Goal: Task Accomplishment & Management: Use online tool/utility

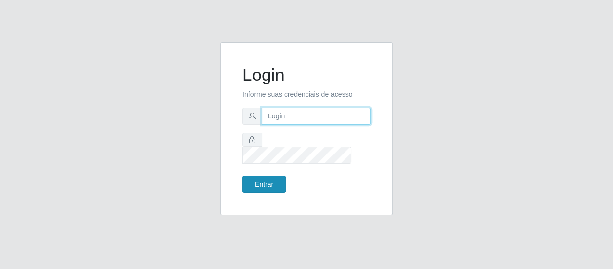
type input "[EMAIL_ADDRESS][DOMAIN_NAME]"
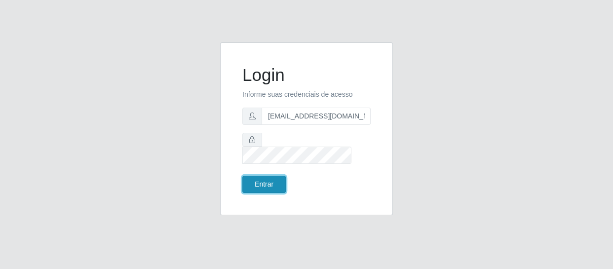
click at [264, 181] on button "Entrar" at bounding box center [263, 184] width 43 height 17
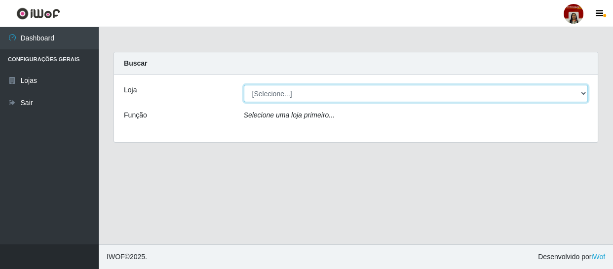
click at [584, 90] on select "[Selecione...] Mar Vermelho - Loja 04" at bounding box center [416, 93] width 345 height 17
select select "251"
click at [244, 85] on select "[Selecione...] Mar Vermelho - Loja 04" at bounding box center [416, 93] width 345 height 17
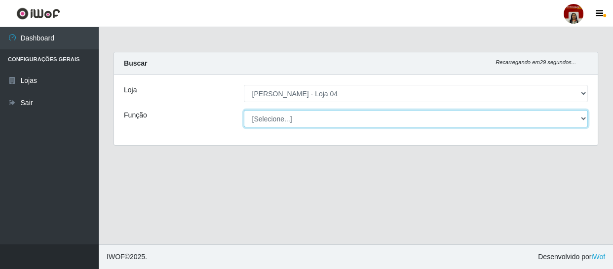
click at [583, 117] on select "[Selecione...] ASG ASG + ASG ++ Auxiliar de Depósito Auxiliar de Depósito + Aux…" at bounding box center [416, 118] width 345 height 17
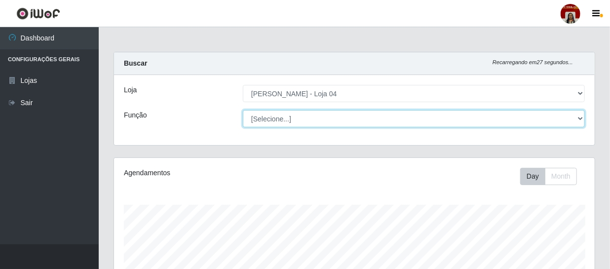
scroll to position [205, 481]
select select "22"
click at [243, 110] on select "[Selecione...] ASG ASG + ASG ++ Auxiliar de Depósito Auxiliar de Depósito + Aux…" at bounding box center [414, 118] width 342 height 17
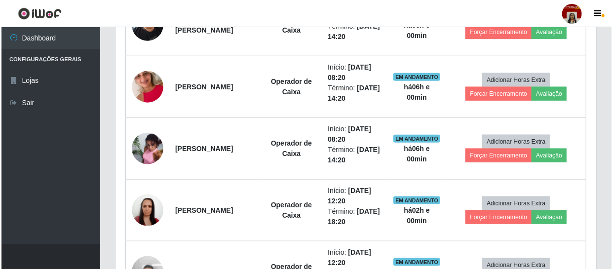
scroll to position [449, 0]
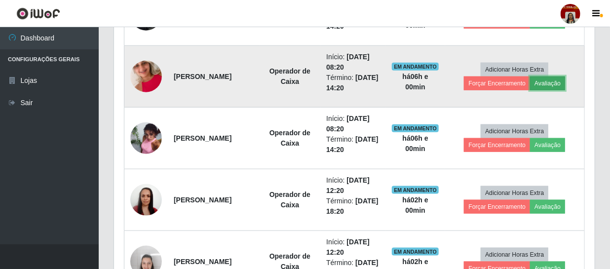
click at [553, 80] on button "Avaliação" at bounding box center [547, 84] width 35 height 14
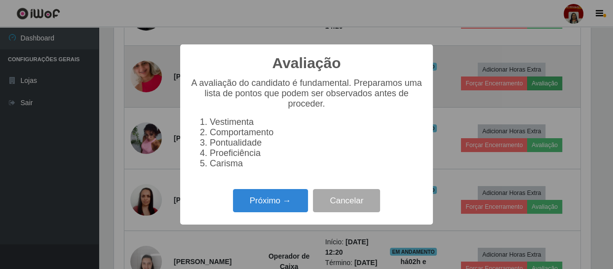
scroll to position [205, 476]
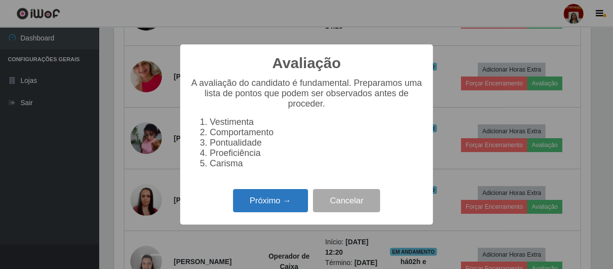
click at [264, 205] on button "Próximo →" at bounding box center [270, 200] width 75 height 23
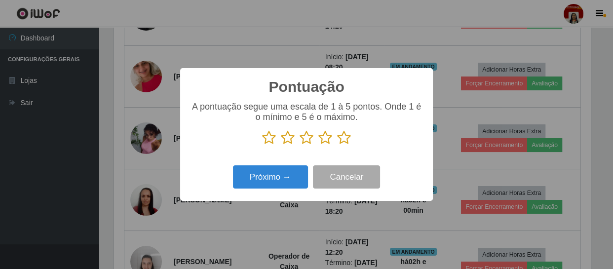
click at [349, 140] on icon at bounding box center [344, 137] width 14 height 15
click at [337, 145] on input "radio" at bounding box center [337, 145] width 0 height 0
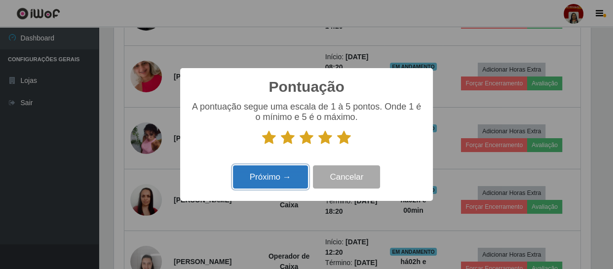
click at [282, 182] on button "Próximo →" at bounding box center [270, 176] width 75 height 23
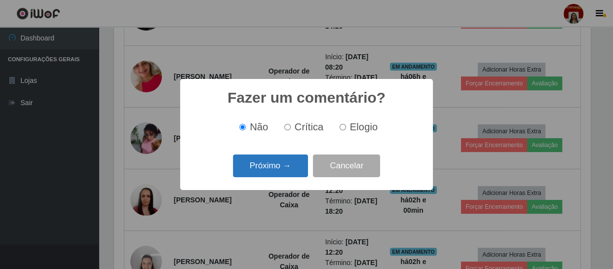
click at [291, 166] on button "Próximo →" at bounding box center [270, 166] width 75 height 23
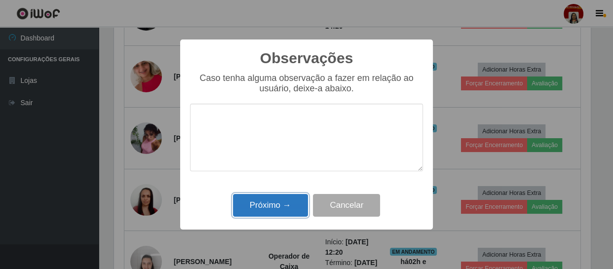
click at [286, 205] on button "Próximo →" at bounding box center [270, 205] width 75 height 23
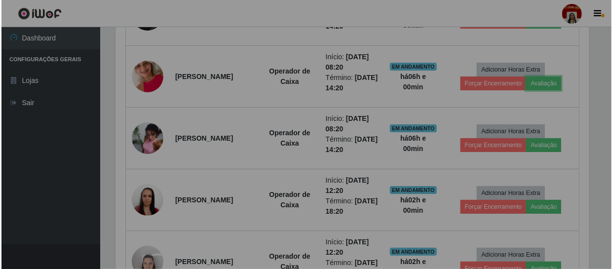
scroll to position [205, 481]
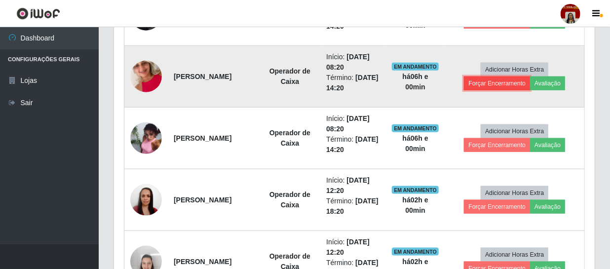
click at [498, 85] on button "Forçar Encerramento" at bounding box center [497, 84] width 66 height 14
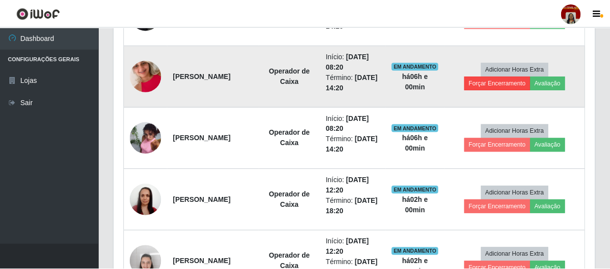
scroll to position [205, 476]
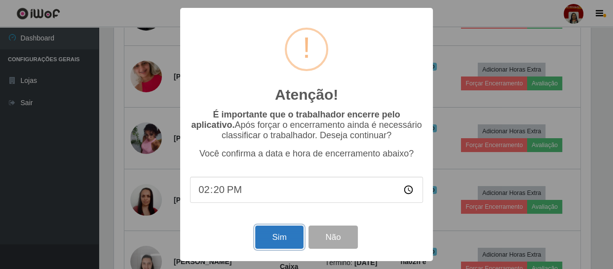
click at [278, 237] on button "Sim" at bounding box center [279, 237] width 48 height 23
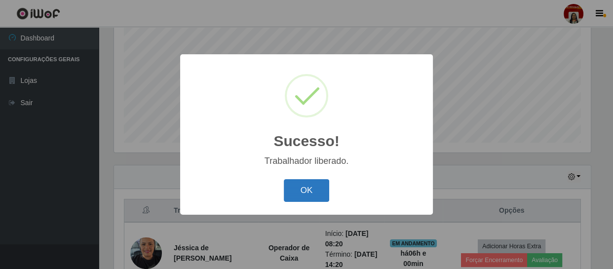
click at [320, 190] on button "OK" at bounding box center [307, 190] width 46 height 23
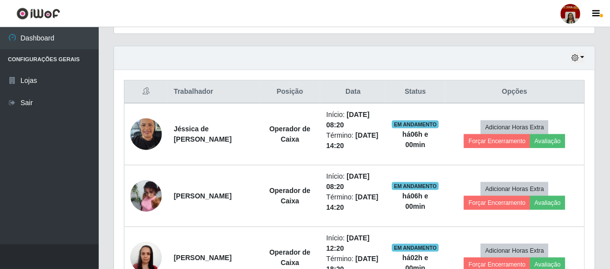
scroll to position [345, 0]
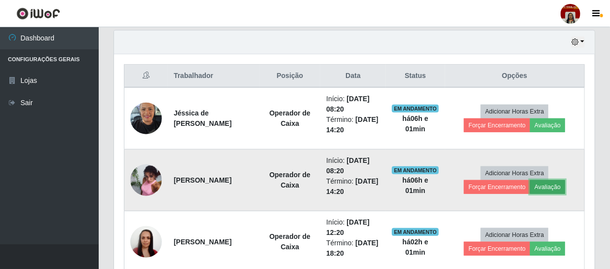
click at [556, 188] on button "Avaliação" at bounding box center [547, 187] width 35 height 14
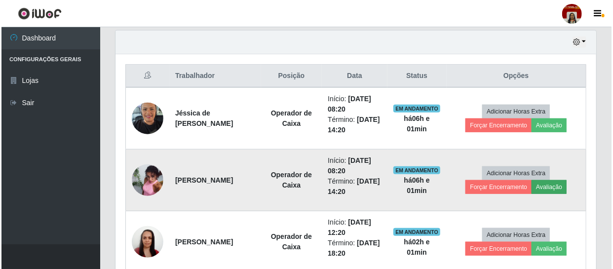
scroll to position [205, 476]
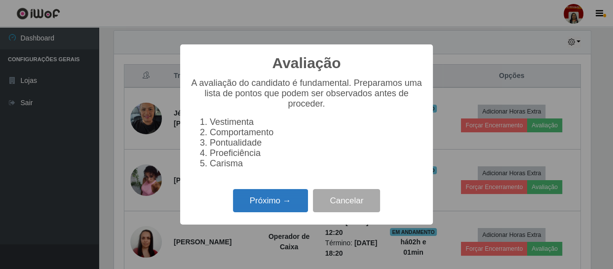
click at [271, 207] on button "Próximo →" at bounding box center [270, 200] width 75 height 23
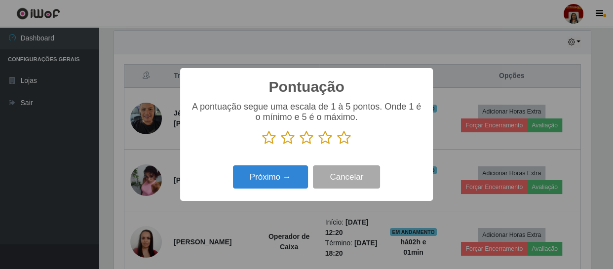
scroll to position [493571, 493298]
click at [346, 141] on icon at bounding box center [344, 137] width 14 height 15
click at [337, 145] on input "radio" at bounding box center [337, 145] width 0 height 0
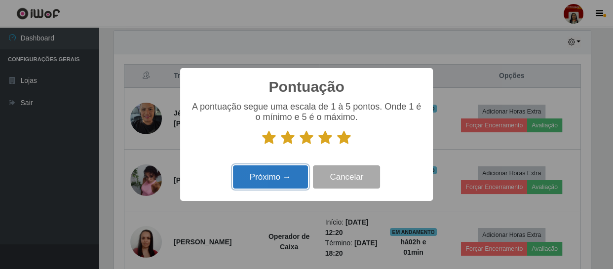
click at [276, 179] on button "Próximo →" at bounding box center [270, 176] width 75 height 23
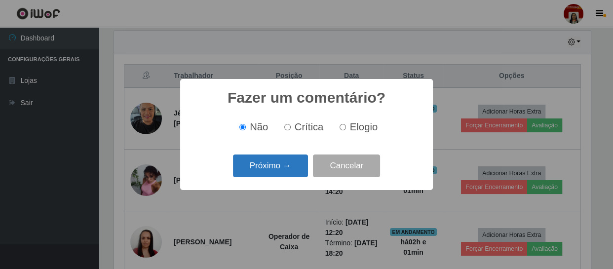
click at [277, 168] on button "Próximo →" at bounding box center [270, 166] width 75 height 23
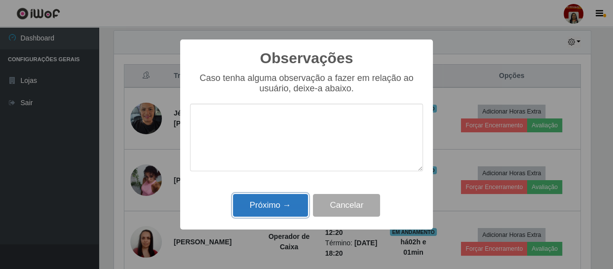
click at [278, 200] on button "Próximo →" at bounding box center [270, 205] width 75 height 23
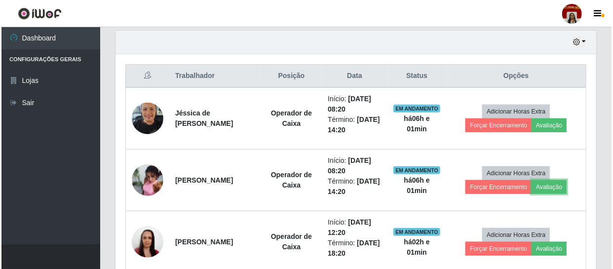
scroll to position [205, 481]
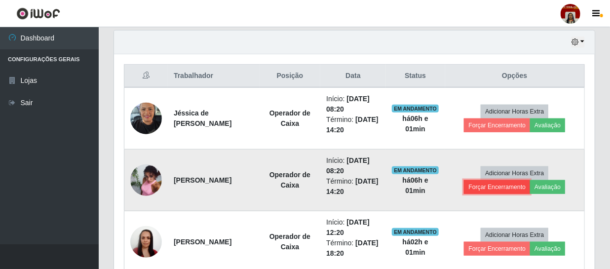
click at [488, 191] on button "Forçar Encerramento" at bounding box center [497, 187] width 66 height 14
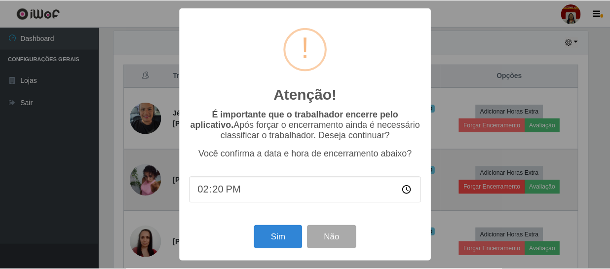
scroll to position [205, 476]
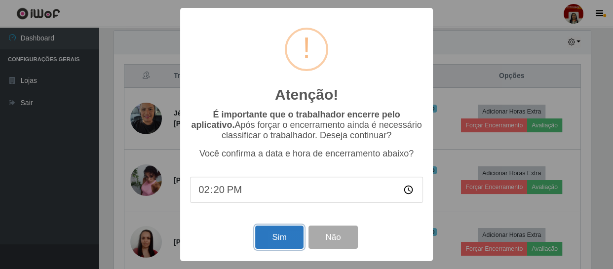
click at [278, 246] on button "Sim" at bounding box center [279, 237] width 48 height 23
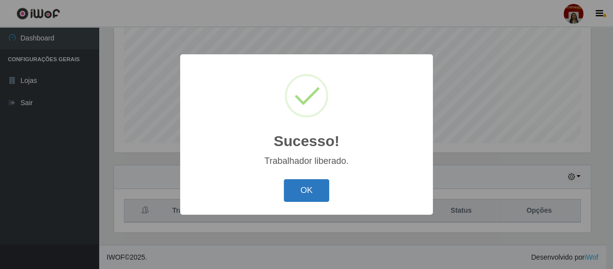
click at [307, 188] on button "OK" at bounding box center [307, 190] width 46 height 23
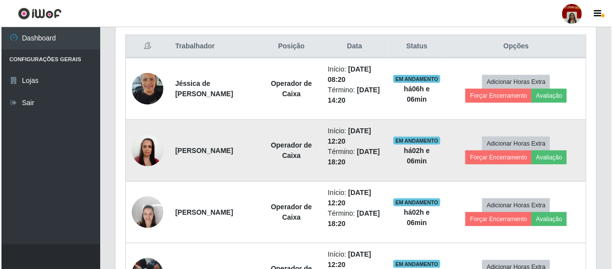
scroll to position [390, 0]
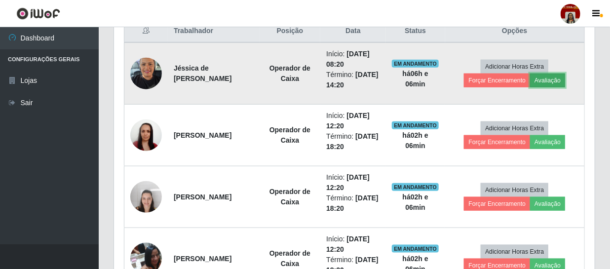
click at [555, 79] on button "Avaliação" at bounding box center [547, 81] width 35 height 14
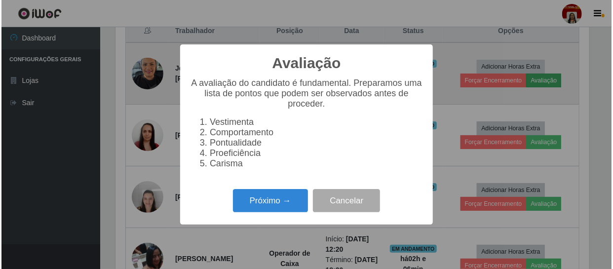
scroll to position [205, 476]
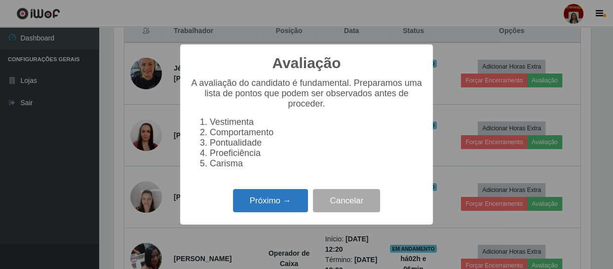
click at [270, 212] on button "Próximo →" at bounding box center [270, 200] width 75 height 23
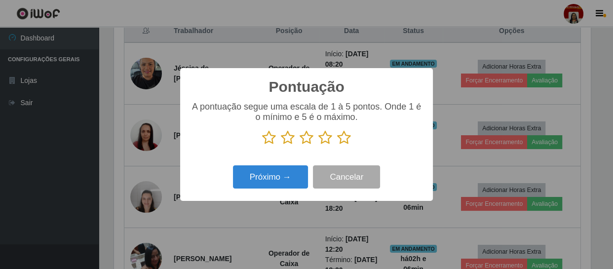
click at [345, 139] on icon at bounding box center [344, 137] width 14 height 15
click at [337, 145] on input "radio" at bounding box center [337, 145] width 0 height 0
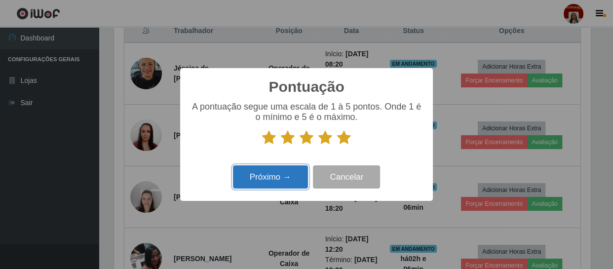
click at [282, 181] on button "Próximo →" at bounding box center [270, 176] width 75 height 23
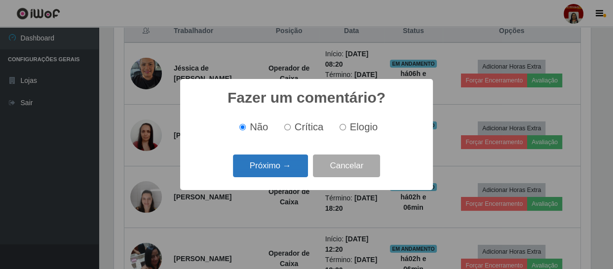
click at [289, 164] on button "Próximo →" at bounding box center [270, 166] width 75 height 23
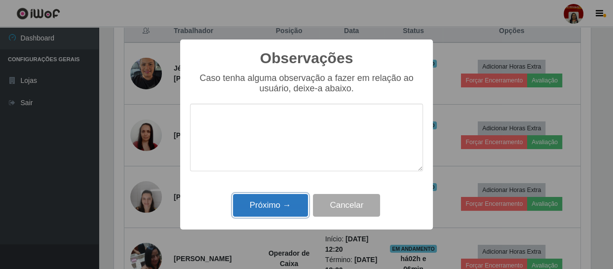
click at [278, 202] on button "Próximo →" at bounding box center [270, 205] width 75 height 23
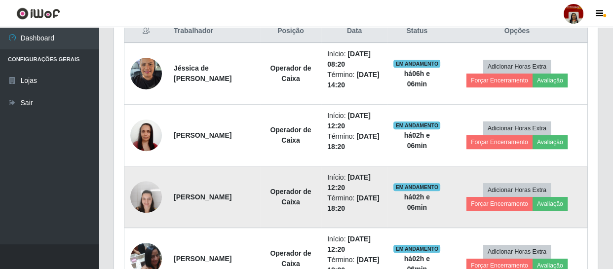
scroll to position [205, 481]
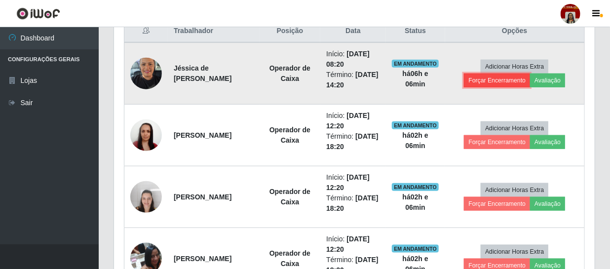
click at [476, 83] on button "Forçar Encerramento" at bounding box center [497, 81] width 66 height 14
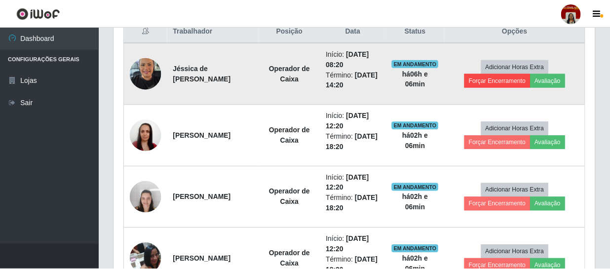
scroll to position [205, 476]
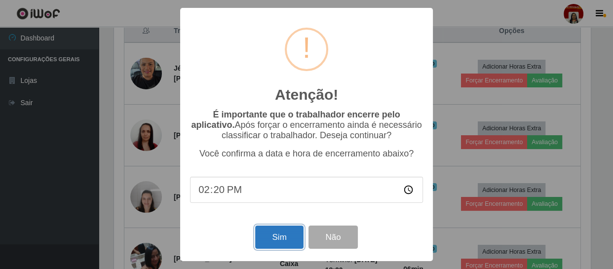
click at [273, 242] on button "Sim" at bounding box center [279, 237] width 48 height 23
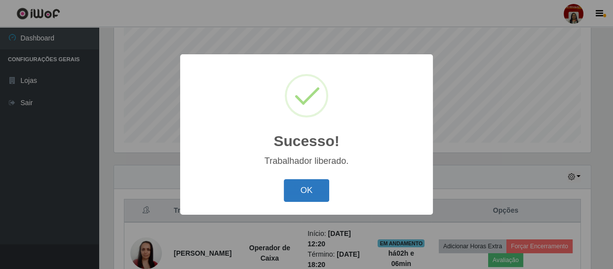
click at [291, 186] on button "OK" at bounding box center [307, 190] width 46 height 23
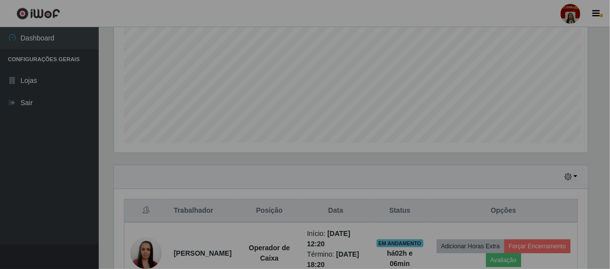
scroll to position [205, 481]
